Goal: Find specific page/section: Find specific page/section

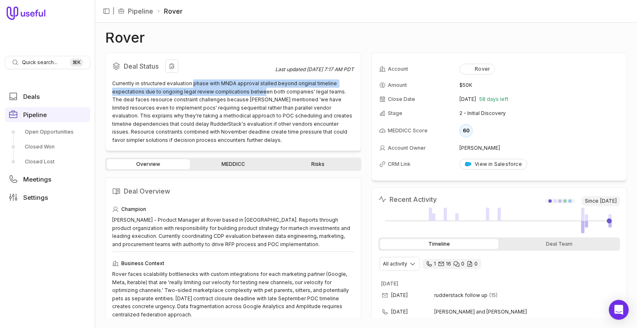
drag, startPoint x: 193, startPoint y: 84, endPoint x: 258, endPoint y: 90, distance: 64.9
click at [258, 90] on div "Currently in structured evaluation phase with MNDA approval stalled beyond orig…" at bounding box center [233, 112] width 242 height 65
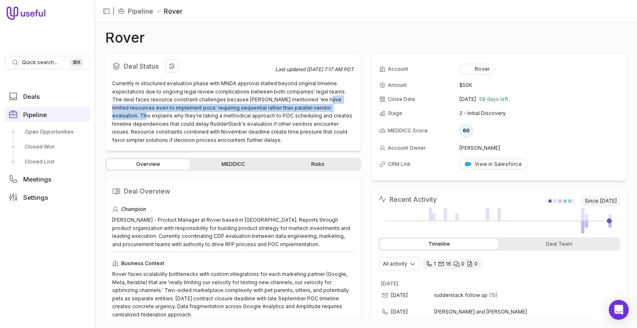
drag, startPoint x: 306, startPoint y: 99, endPoint x: 327, endPoint y: 106, distance: 21.6
click at [327, 106] on div "Currently in structured evaluation phase with MNDA approval stalled beyond orig…" at bounding box center [233, 112] width 242 height 65
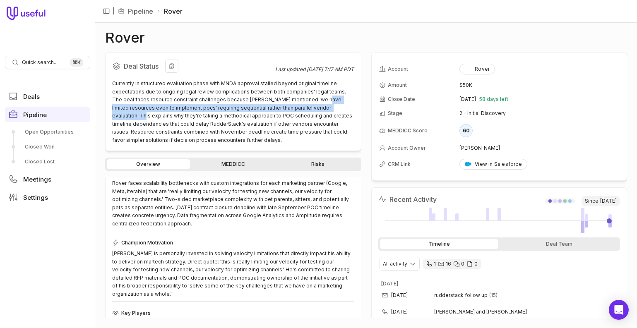
scroll to position [91, 0]
click at [315, 163] on link "Risks" at bounding box center [318, 164] width 83 height 10
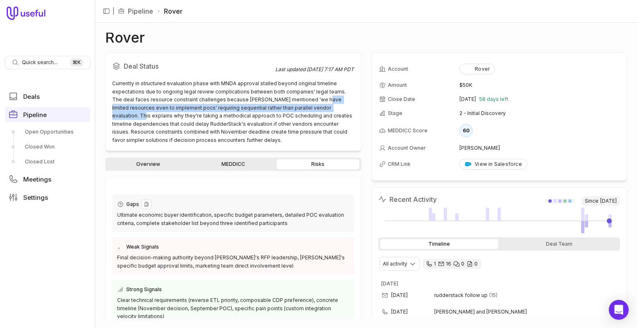
scroll to position [135, 0]
